Goal: Task Accomplishment & Management: Manage account settings

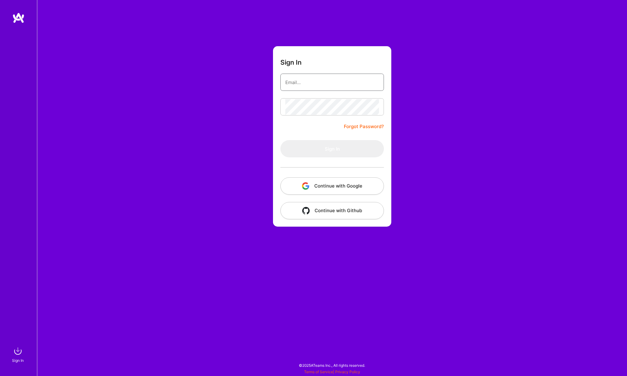
click at [331, 88] on input "email" at bounding box center [332, 83] width 94 height 16
click at [326, 185] on button "Continue with Google" at bounding box center [331, 185] width 103 height 17
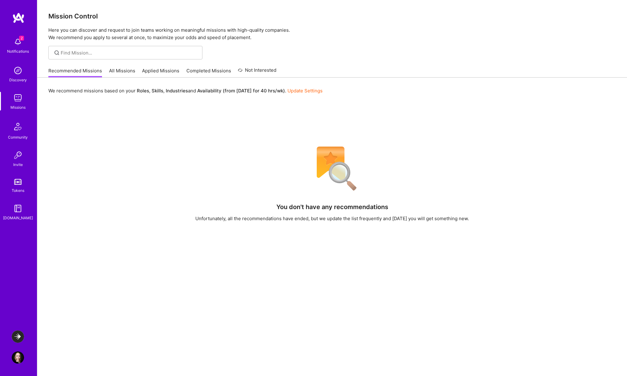
click at [16, 42] on img at bounding box center [18, 42] width 12 height 12
click at [17, 338] on img at bounding box center [18, 336] width 12 height 12
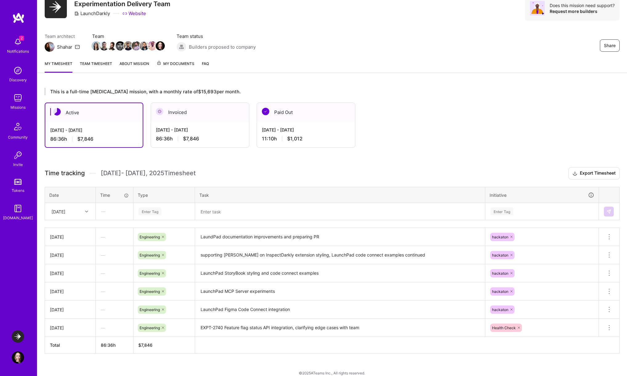
scroll to position [22, 0]
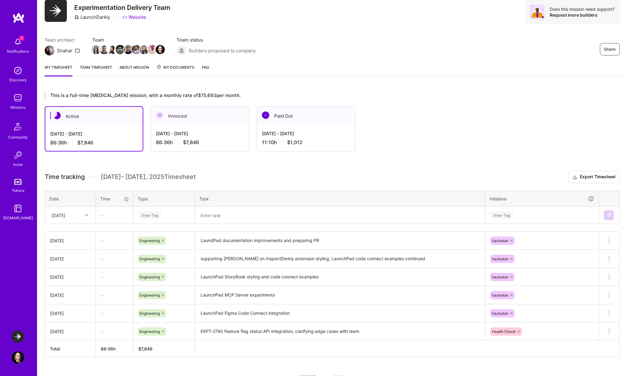
click at [225, 305] on textarea "LaunchPad Figma Code Connect integration" at bounding box center [340, 313] width 288 height 17
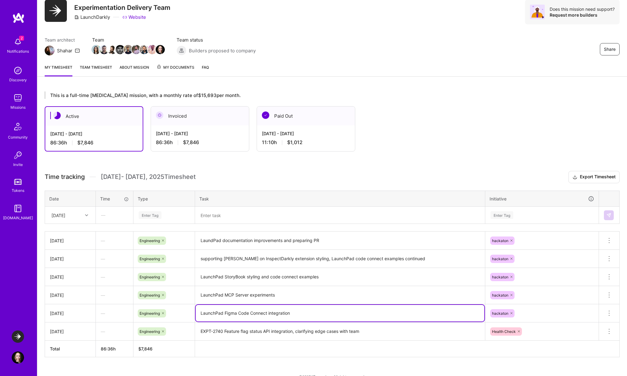
click at [96, 64] on link "Team timesheet" at bounding box center [96, 70] width 32 height 12
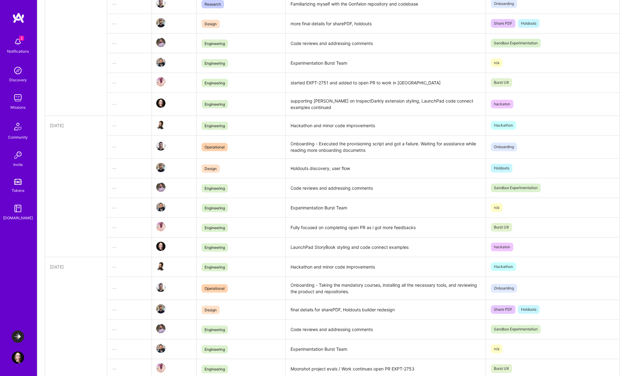
scroll to position [442, 0]
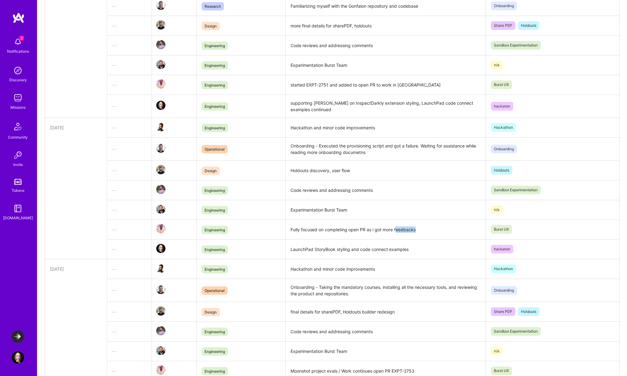
drag, startPoint x: 396, startPoint y: 231, endPoint x: 420, endPoint y: 231, distance: 23.7
click at [421, 231] on td "Fully focused on completing open PR as i got more feedbacks" at bounding box center [385, 230] width 200 height 20
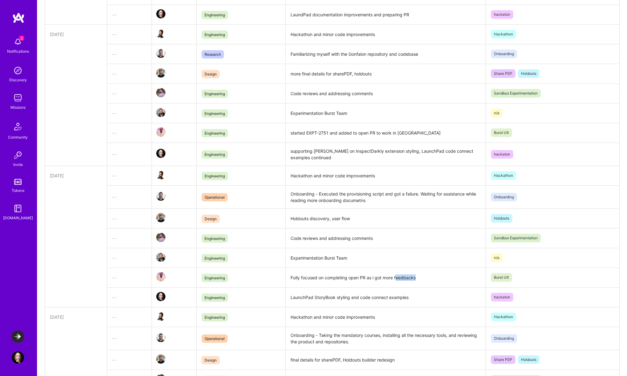
scroll to position [390, 0]
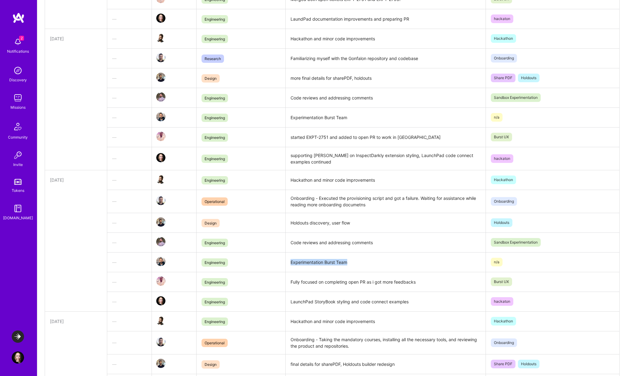
drag, startPoint x: 354, startPoint y: 263, endPoint x: 284, endPoint y: 264, distance: 69.9
click at [284, 264] on tr "— Engineering Experimentation Burst Team n/a" at bounding box center [332, 262] width 574 height 20
drag, startPoint x: 378, startPoint y: 241, endPoint x: 290, endPoint y: 242, distance: 88.1
click at [290, 243] on td "Code reviews and addressing comments" at bounding box center [385, 242] width 200 height 20
drag, startPoint x: 363, startPoint y: 224, endPoint x: 285, endPoint y: 222, distance: 77.9
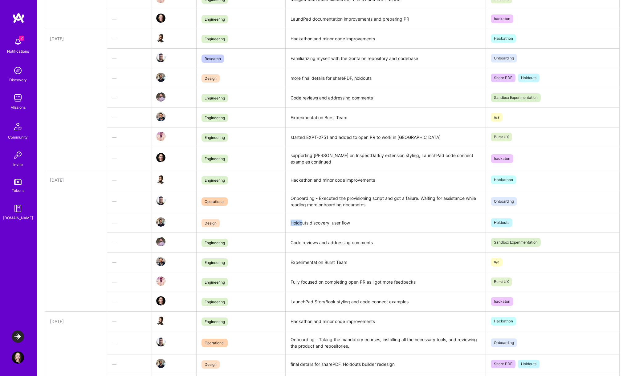
click at [285, 222] on td "Holdouts discovery, user flow" at bounding box center [385, 223] width 200 height 20
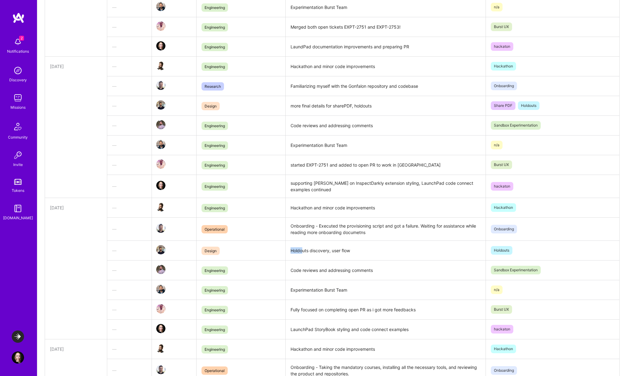
scroll to position [359, 0]
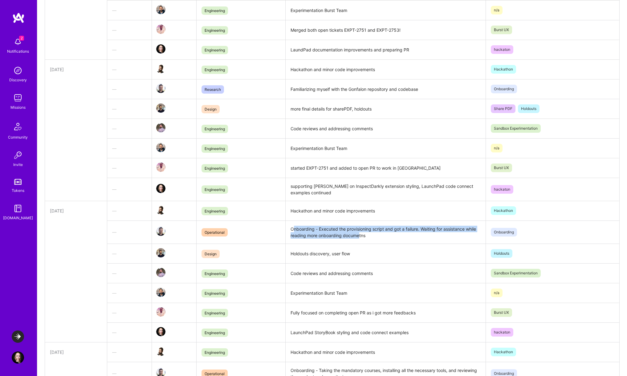
drag, startPoint x: 359, startPoint y: 233, endPoint x: 292, endPoint y: 227, distance: 67.5
click at [292, 227] on td "Onboarding - Executed the provisioning script and got a failure. Waiting for as…" at bounding box center [385, 231] width 200 height 23
click at [365, 237] on td "Onboarding - Executed the provisioning script and got a failure. Waiting for as…" at bounding box center [385, 231] width 200 height 23
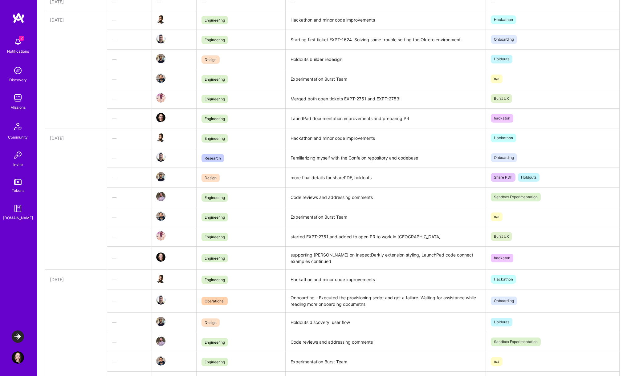
scroll to position [289, 0]
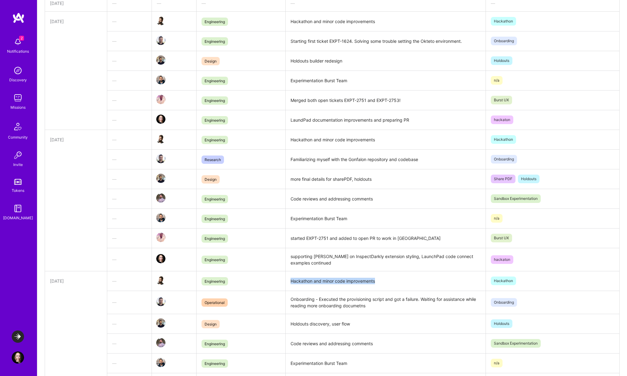
drag, startPoint x: 380, startPoint y: 280, endPoint x: 290, endPoint y: 283, distance: 90.0
click at [290, 283] on td "Hackathon and minor code improvements" at bounding box center [385, 281] width 200 height 20
drag, startPoint x: 327, startPoint y: 259, endPoint x: 314, endPoint y: 259, distance: 12.6
click at [314, 259] on td "supporting [PERSON_NAME] on InspectDarkly extension styling, LaunchPad code con…" at bounding box center [385, 259] width 200 height 23
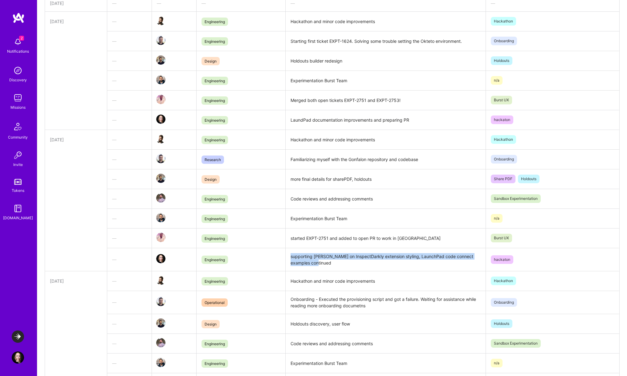
drag, startPoint x: 324, startPoint y: 265, endPoint x: 287, endPoint y: 255, distance: 38.6
click at [287, 255] on td "supporting [PERSON_NAME] on InspectDarkly extension styling, LaunchPad code con…" at bounding box center [385, 259] width 200 height 23
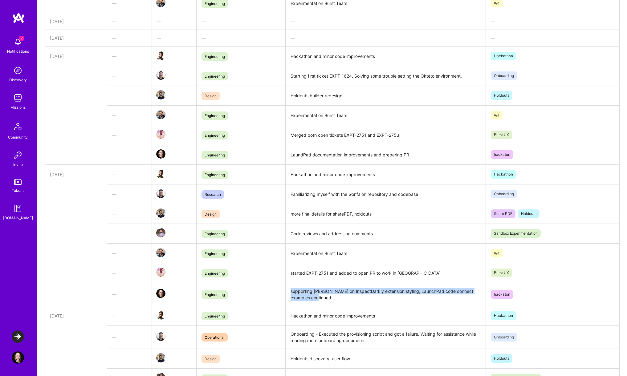
scroll to position [239, 0]
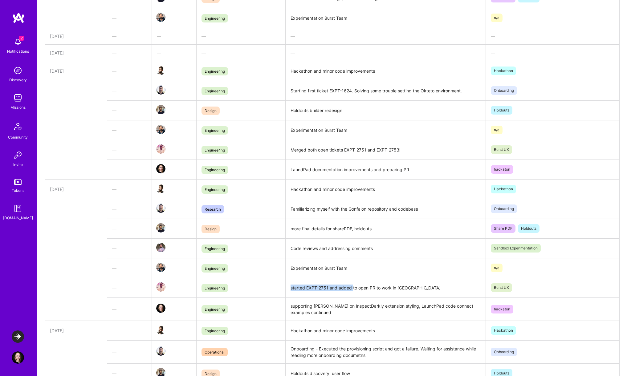
drag, startPoint x: 352, startPoint y: 285, endPoint x: 439, endPoint y: 281, distance: 87.5
click at [440, 281] on td "started EXPT-2751 and added to open PR to work in [GEOGRAPHIC_DATA]" at bounding box center [385, 288] width 200 height 20
drag, startPoint x: 369, startPoint y: 268, endPoint x: 344, endPoint y: 261, distance: 25.2
click at [344, 261] on td "Experimentation Burst Team" at bounding box center [385, 268] width 200 height 20
drag, startPoint x: 379, startPoint y: 247, endPoint x: 331, endPoint y: 247, distance: 48.3
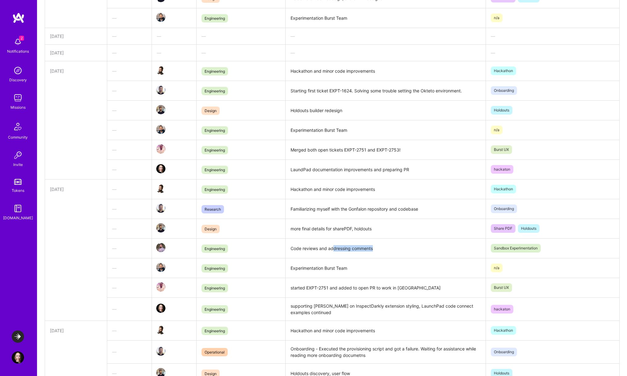
click at [331, 247] on td "Code reviews and addressing comments" at bounding box center [385, 248] width 200 height 20
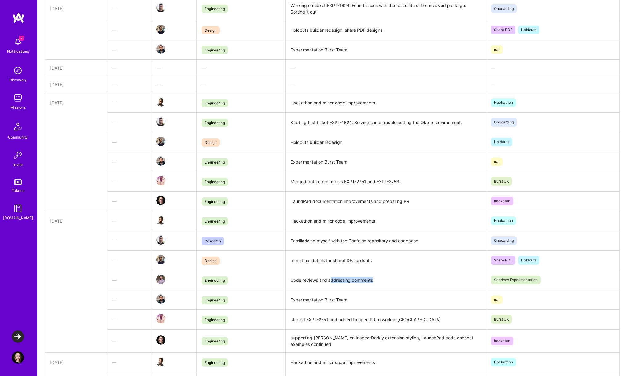
scroll to position [207, 0]
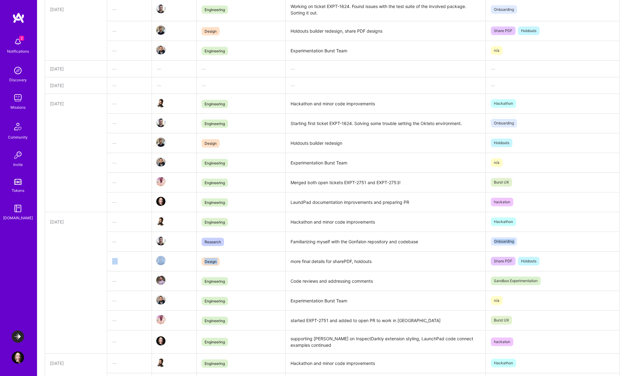
drag, startPoint x: 380, startPoint y: 252, endPoint x: 349, endPoint y: 249, distance: 30.9
drag, startPoint x: 373, startPoint y: 262, endPoint x: 319, endPoint y: 259, distance: 54.9
click at [319, 259] on td "more final details for sharePDF, holdouts" at bounding box center [385, 261] width 200 height 20
drag, startPoint x: 348, startPoint y: 243, endPoint x: 427, endPoint y: 243, distance: 79.1
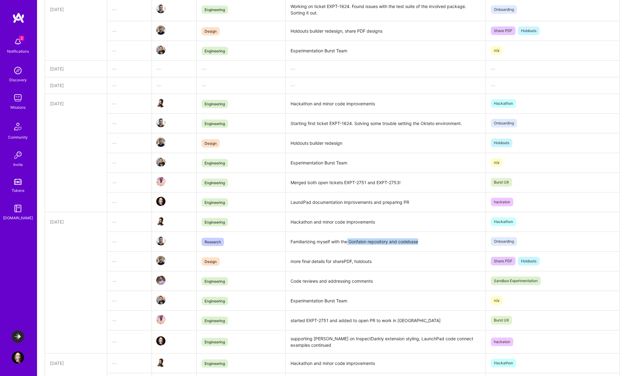
click at [427, 243] on td "Familiarizing myself with the Gonfalon repository and codebase" at bounding box center [385, 242] width 200 height 20
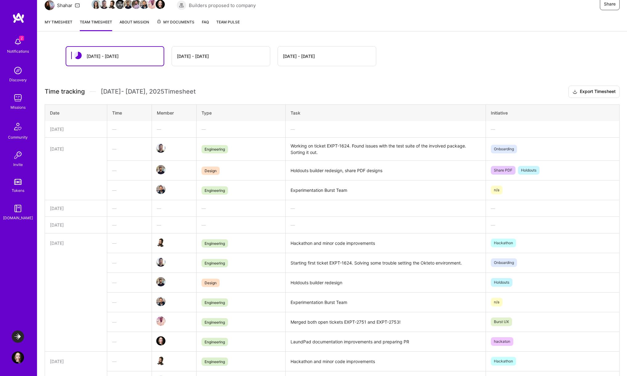
scroll to position [67, 0]
drag, startPoint x: 318, startPoint y: 280, endPoint x: 354, endPoint y: 292, distance: 37.3
click at [354, 292] on td "Holdouts builder redesign" at bounding box center [385, 283] width 200 height 20
drag, startPoint x: 326, startPoint y: 302, endPoint x: 362, endPoint y: 302, distance: 36.0
click at [362, 302] on td "Experimentation Burst Team" at bounding box center [385, 303] width 200 height 20
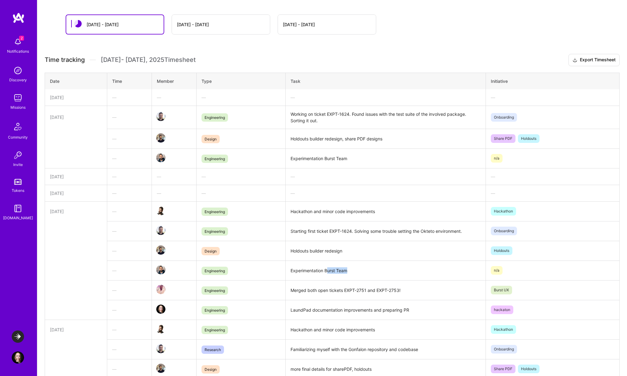
scroll to position [109, 0]
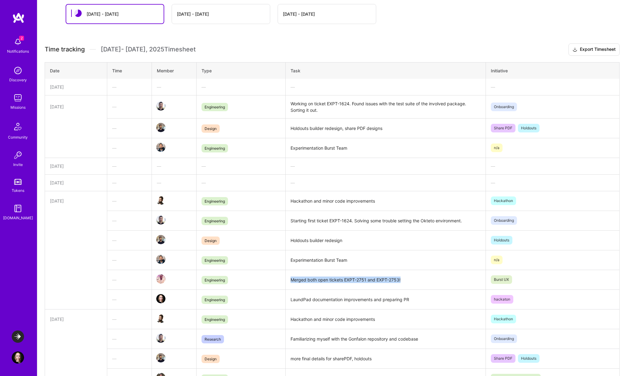
drag, startPoint x: 313, startPoint y: 276, endPoint x: 408, endPoint y: 280, distance: 94.3
click at [408, 280] on td "Merged both open tickets EXPT-2751 and EXPT-2753!" at bounding box center [385, 280] width 200 height 20
drag, startPoint x: 294, startPoint y: 301, endPoint x: 420, endPoint y: 300, distance: 125.6
click at [420, 300] on td "LaundPad documentation improvements and preparing PR" at bounding box center [385, 299] width 200 height 20
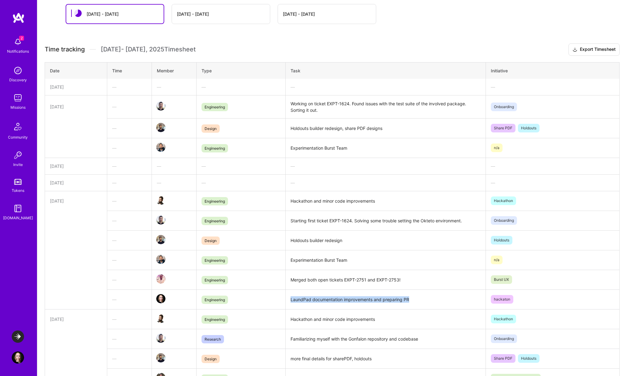
click at [420, 300] on td "LaundPad documentation improvements and preparing PR" at bounding box center [385, 299] width 200 height 20
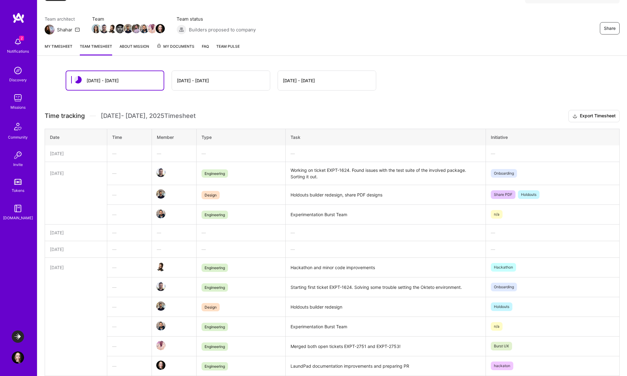
scroll to position [0, 0]
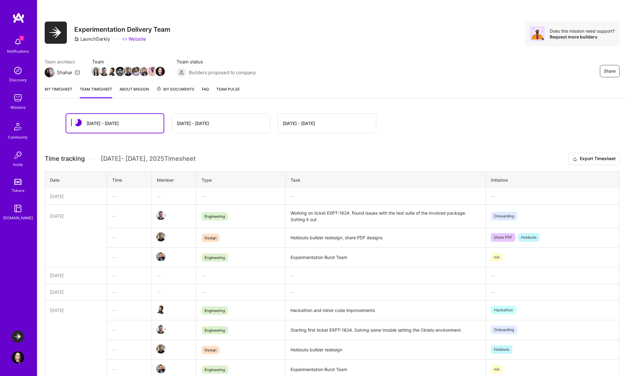
click at [57, 92] on link "My timesheet" at bounding box center [59, 92] width 28 height 12
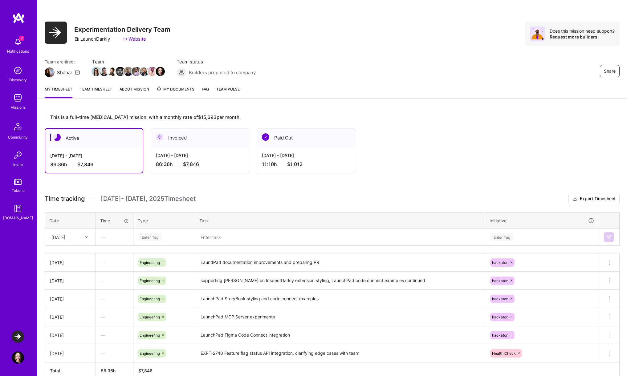
scroll to position [33, 0]
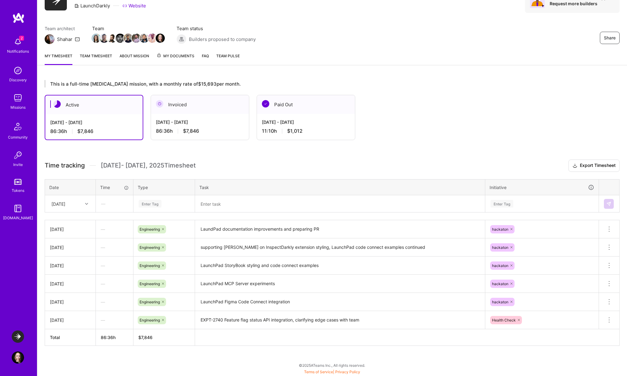
click at [87, 204] on icon at bounding box center [86, 203] width 3 height 3
click at [65, 251] on div "[DATE]" at bounding box center [70, 255] width 50 height 11
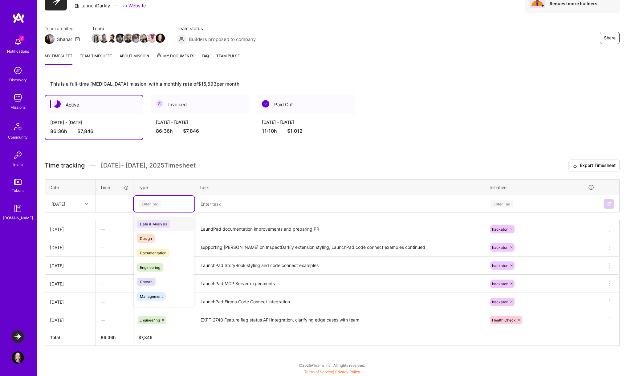
click at [160, 204] on div "Enter Tag" at bounding box center [150, 204] width 23 height 10
click at [160, 270] on span "Engineering" at bounding box center [150, 267] width 26 height 8
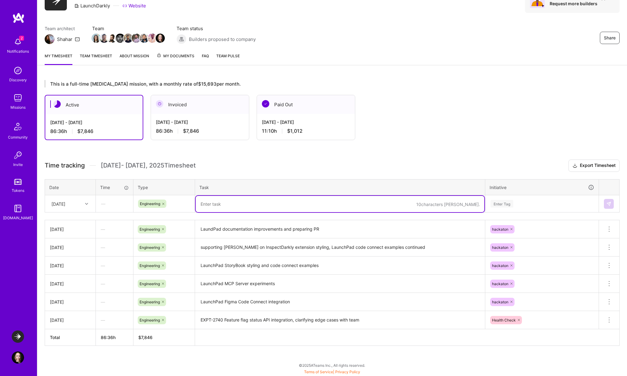
click at [245, 201] on textarea at bounding box center [340, 204] width 288 height 16
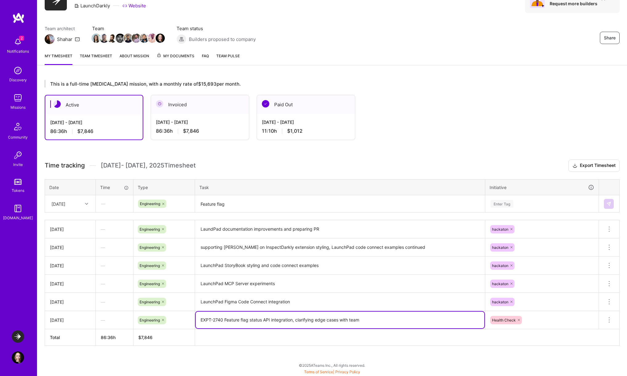
drag, startPoint x: 223, startPoint y: 320, endPoint x: 193, endPoint y: 318, distance: 29.6
click at [193, 318] on tr "[DATE] — Engineering EXPT-2740 Feature flag status API integration, clarifying …" at bounding box center [332, 320] width 574 height 18
drag, startPoint x: 292, startPoint y: 320, endPoint x: 197, endPoint y: 318, distance: 94.8
click at [197, 318] on textarea "EXPT-2740 Feature flag status API integration, clarifying edge cases with team" at bounding box center [340, 320] width 288 height 17
click at [201, 320] on textarea "EXPT-2740 Feature flag status API integration, clarifying edge cases with team" at bounding box center [340, 320] width 288 height 17
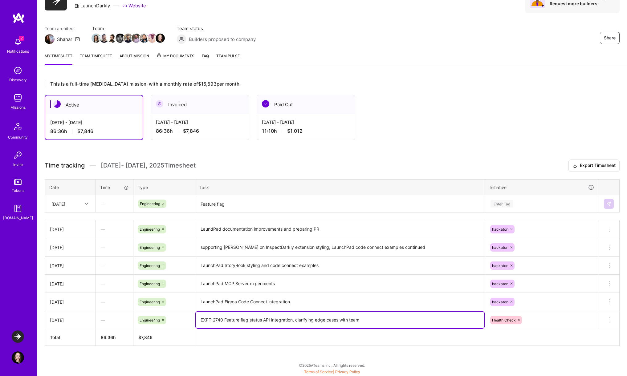
drag, startPoint x: 200, startPoint y: 320, endPoint x: 293, endPoint y: 323, distance: 92.7
click at [293, 323] on textarea "EXPT-2740 Feature flag status API integration, clarifying edge cases with team" at bounding box center [340, 320] width 288 height 17
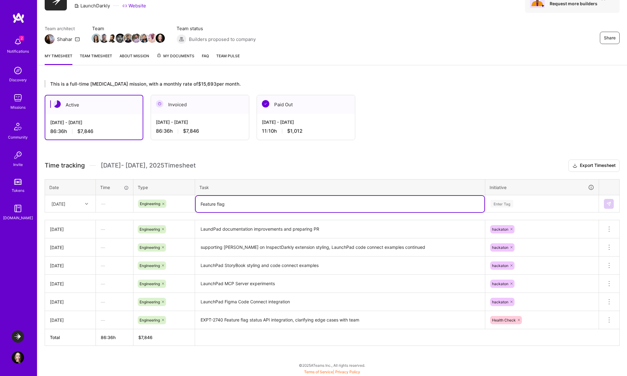
drag, startPoint x: 229, startPoint y: 203, endPoint x: 158, endPoint y: 198, distance: 71.9
click at [158, 198] on tr "[DATE] — Engineering Feature flag Enter Tag" at bounding box center [332, 203] width 574 height 17
paste textarea "EXPT-2740 Feature flag status API integration"
click at [517, 201] on div "Enter Tag" at bounding box center [542, 204] width 104 height 8
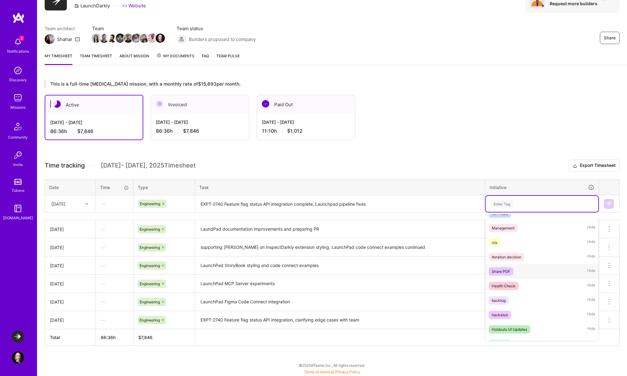
scroll to position [53, 0]
click at [522, 283] on div "Health Check Hide" at bounding box center [541, 285] width 113 height 14
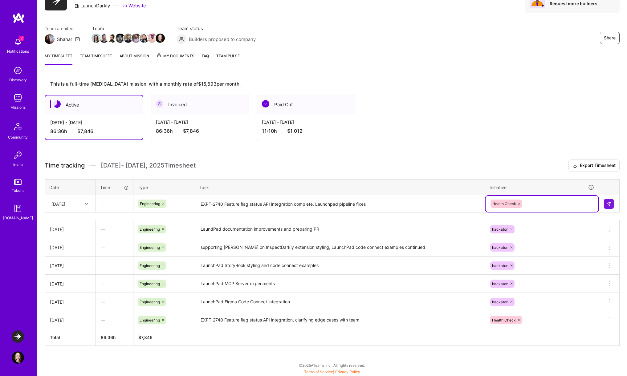
click at [445, 208] on textarea "EXPT-2740 Feature flag status API integration complete, Launchpad pipeline fixes" at bounding box center [340, 204] width 288 height 16
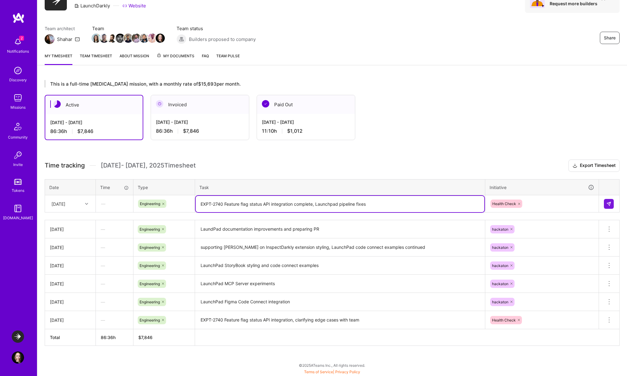
click at [315, 204] on textarea "EXPT-2740 Feature flag status API integration complete, Launchpad pipeline fixes" at bounding box center [340, 204] width 288 height 16
click at [311, 204] on textarea "EXPT-2740 Feature flag status API integration complete, Launchpad pipeline fixes" at bounding box center [340, 204] width 288 height 16
click at [312, 204] on textarea "EXPT-2740 Feature flag status API integration complete, Launchpad pipeline fixes" at bounding box center [340, 204] width 288 height 16
click at [378, 201] on textarea "EXPT-2740 Feature flag status API integration complete, Launchpad pipeline fixes" at bounding box center [340, 204] width 288 height 16
click at [379, 204] on textarea "EXPT-2740 Feature flag status API integration complete, Launchpad pipeline fixes" at bounding box center [340, 204] width 288 height 16
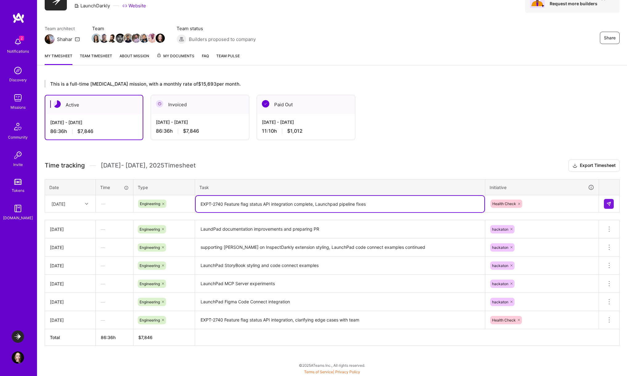
drag, startPoint x: 223, startPoint y: 204, endPoint x: 196, endPoint y: 203, distance: 26.5
click at [196, 203] on textarea "EXPT-2740 Feature flag status API integration complete, Launchpad pipeline fixes" at bounding box center [340, 204] width 288 height 16
click at [309, 203] on textarea "EXPT-2740 Feature flag status API integration complete, Launchpad pipeline fixes" at bounding box center [340, 204] width 288 height 16
click at [373, 208] on textarea "EXPT-2740 Feature flag status API integration complete, Launchpad pipeline fixes" at bounding box center [340, 204] width 288 height 16
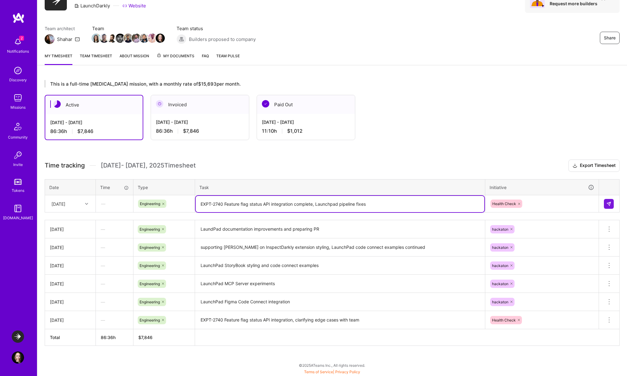
click at [259, 204] on textarea "EXPT-2740 Feature flag status API integration complete, Launchpad pipeline fixes" at bounding box center [340, 204] width 288 height 16
click at [375, 200] on textarea "EXPT-2740 Feature flag status API integration complete, Launchpad pipeline fixes" at bounding box center [340, 204] width 288 height 16
click at [380, 205] on textarea "EXPT-2740 Feature flag status API integration complete, Launchpad pipeline fixes" at bounding box center [340, 204] width 288 height 16
click at [303, 205] on textarea "EXPT-2740 Feature flag status API integration complete, Launchpad pipeline fixes" at bounding box center [340, 204] width 288 height 16
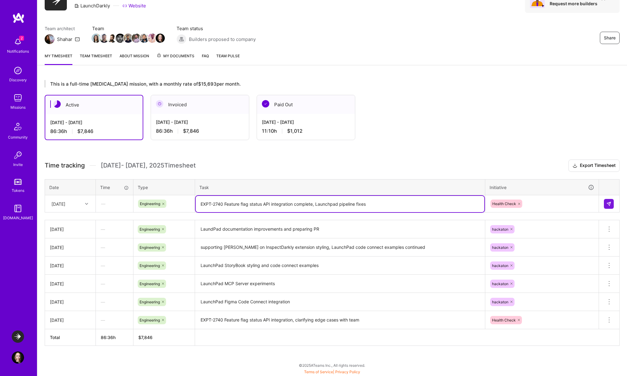
click at [303, 205] on textarea "EXPT-2740 Feature flag status API integration complete, Launchpad pipeline fixes" at bounding box center [340, 204] width 288 height 16
type textarea "EXPT-2740 Feature flag status API integration, Launchpad pipeline fixes"
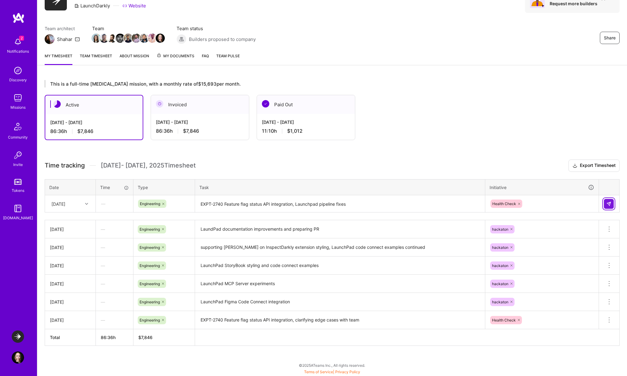
click at [611, 204] on button at bounding box center [608, 204] width 10 height 10
